Goal: Navigation & Orientation: Go to known website

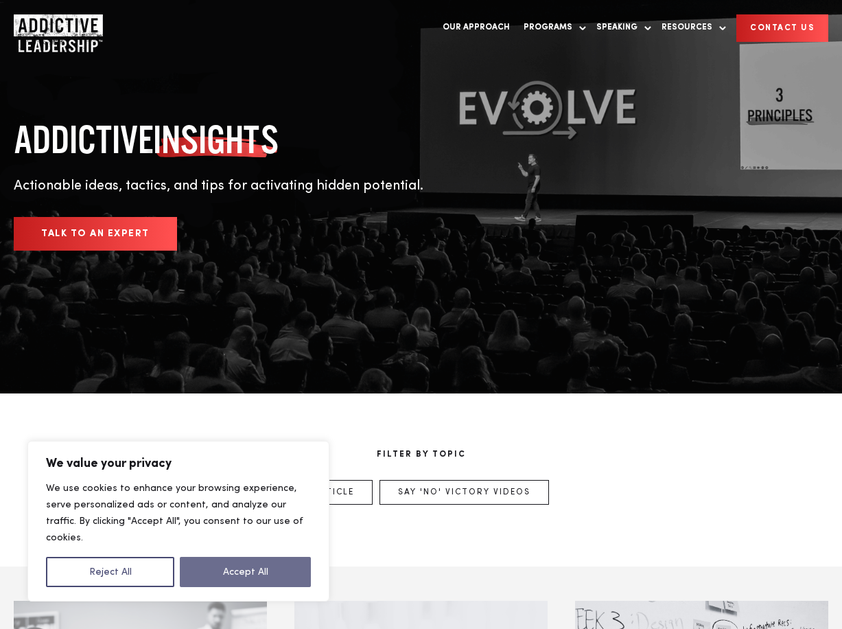
click at [302, 576] on button "Accept All" at bounding box center [245, 572] width 131 height 30
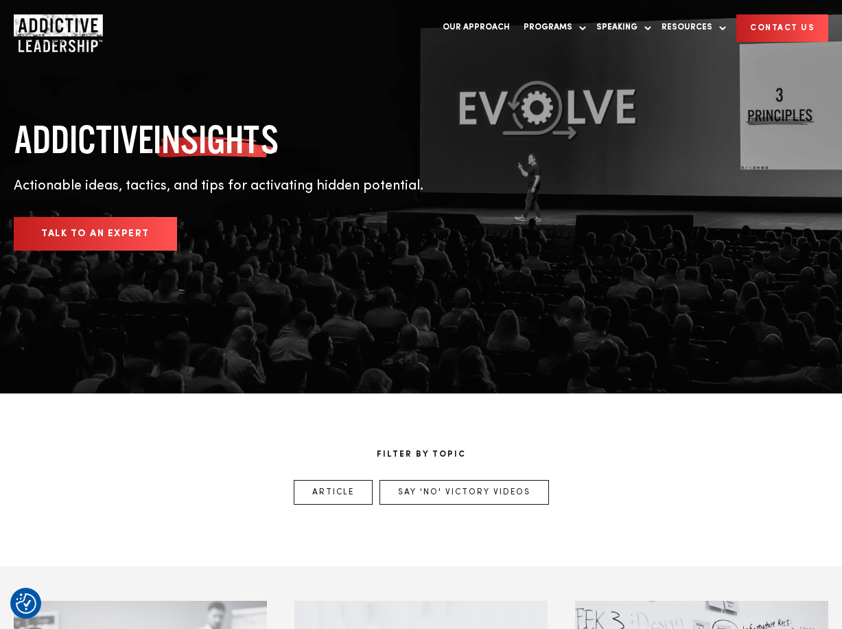
click at [56, 32] on img "Company Logo" at bounding box center [46, 27] width 64 height 27
